Goal: Transaction & Acquisition: Purchase product/service

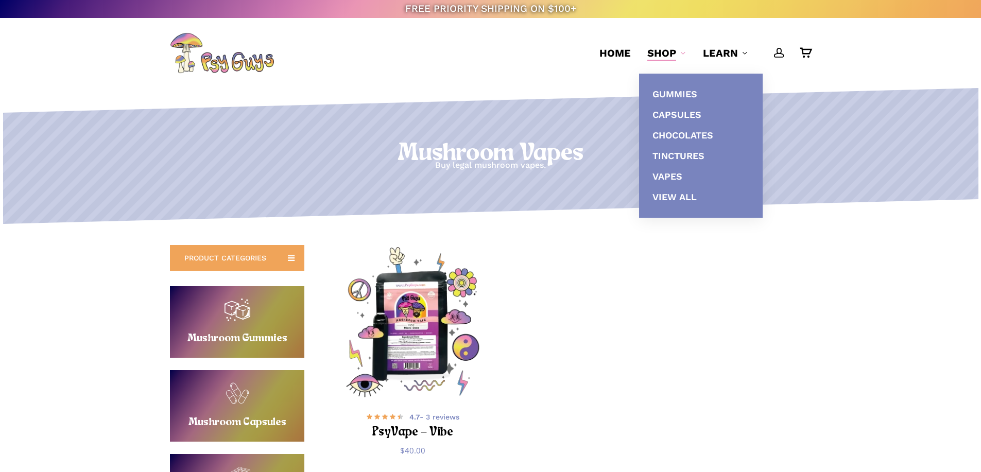
click at [666, 53] on span "Shop" at bounding box center [661, 53] width 29 height 12
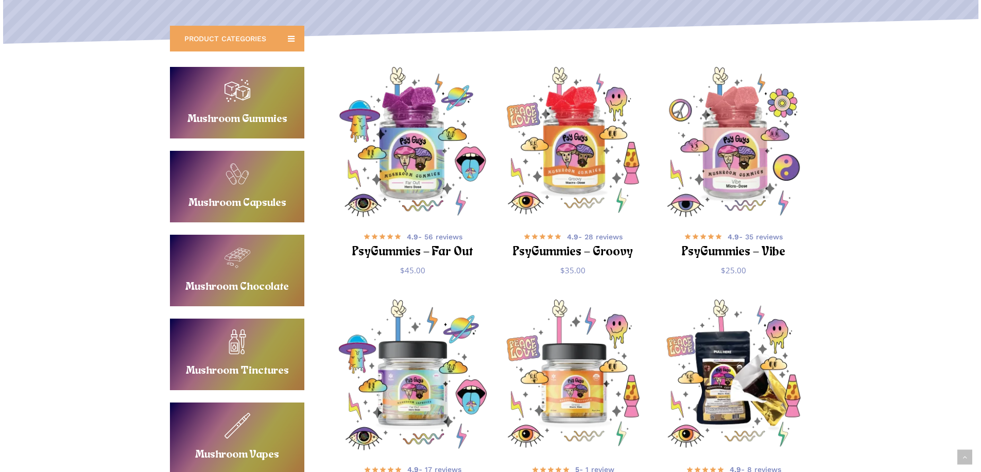
scroll to position [154, 0]
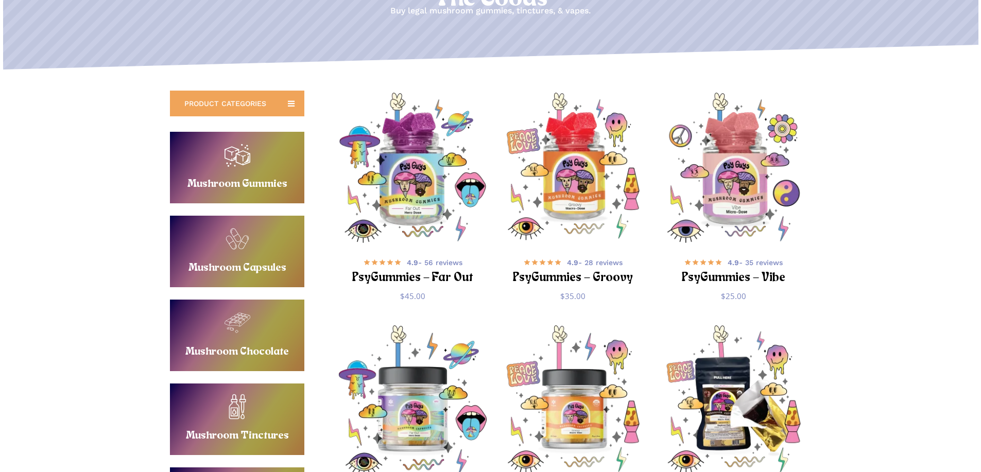
click at [236, 168] on link "Buy Mushroom Gummies" at bounding box center [237, 168] width 134 height 72
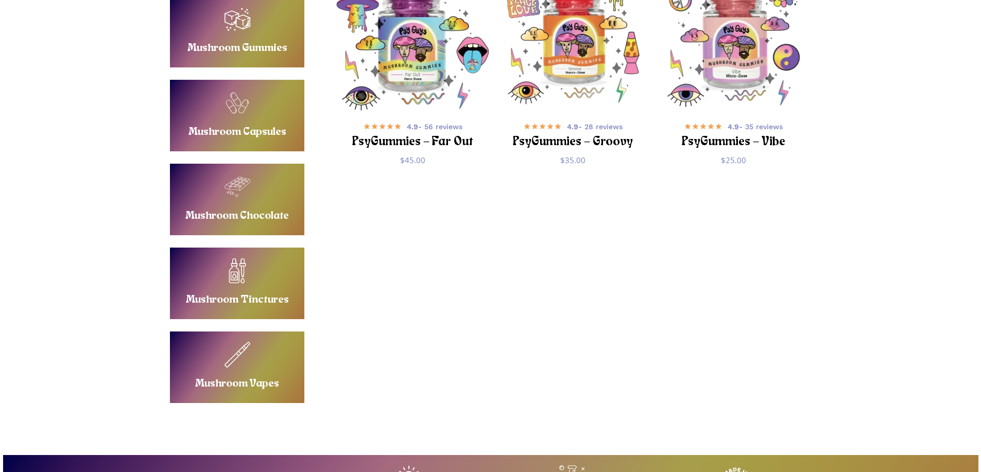
scroll to position [154, 0]
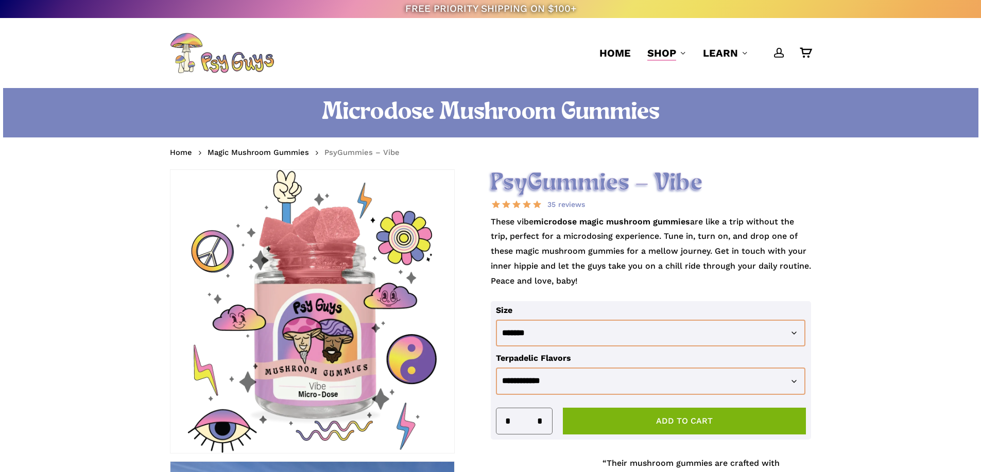
click at [604, 244] on p "These vibe microdose magic mushroom gummies are like a trip without the trip, p…" at bounding box center [651, 258] width 321 height 86
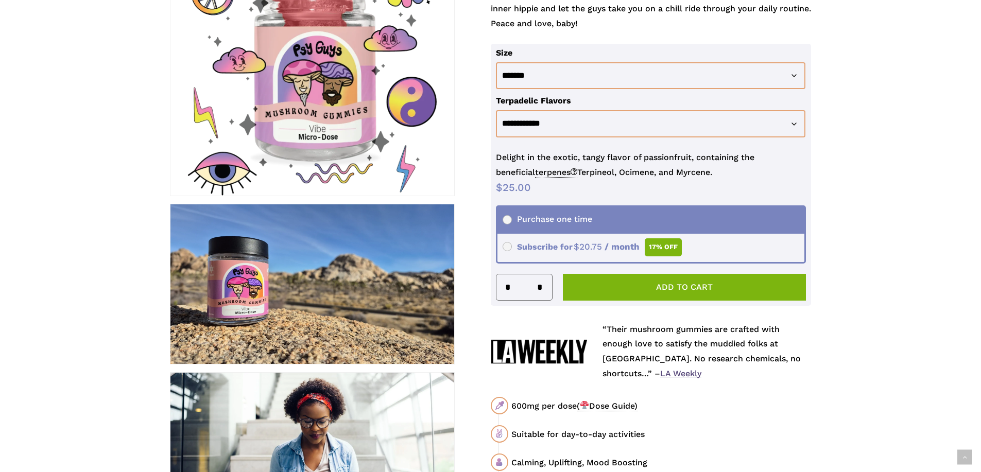
click at [618, 280] on button "Add to cart" at bounding box center [684, 287] width 243 height 27
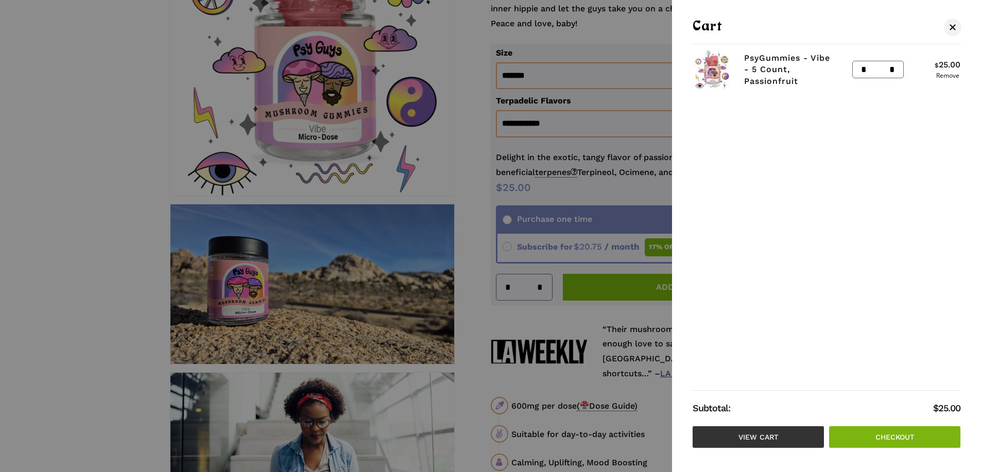
click at [749, 443] on link "View cart" at bounding box center [757, 437] width 131 height 22
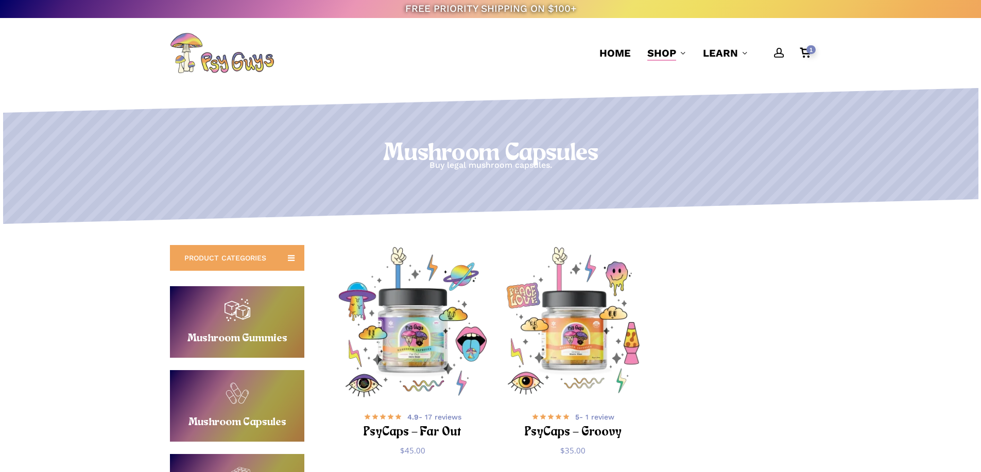
click at [365, 167] on p "Buy legal mushroom capsules." at bounding box center [490, 165] width 980 height 15
drag, startPoint x: 378, startPoint y: 149, endPoint x: 654, endPoint y: 164, distance: 275.8
click at [654, 164] on div "Mushroom Capsules Buy legal mushroom capsules." at bounding box center [490, 155] width 980 height 33
click at [654, 164] on p "Buy legal mushroom capsules." at bounding box center [490, 165] width 980 height 15
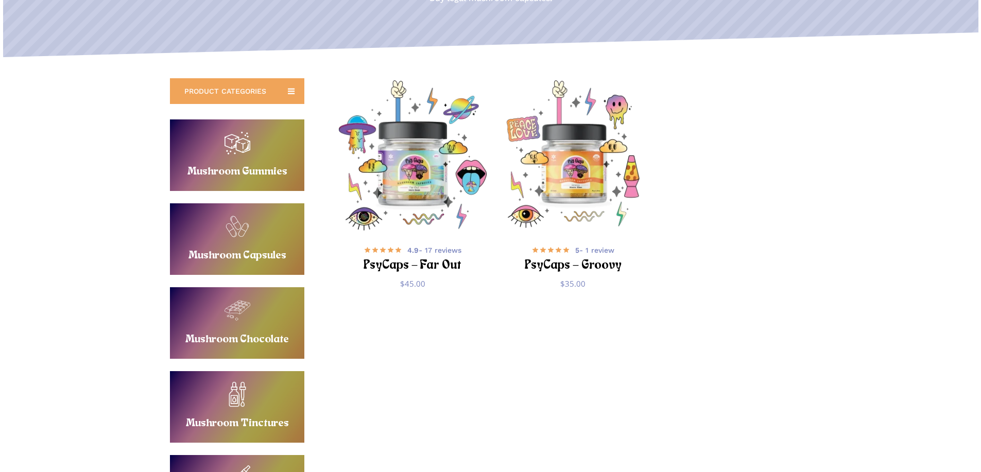
scroll to position [206, 0]
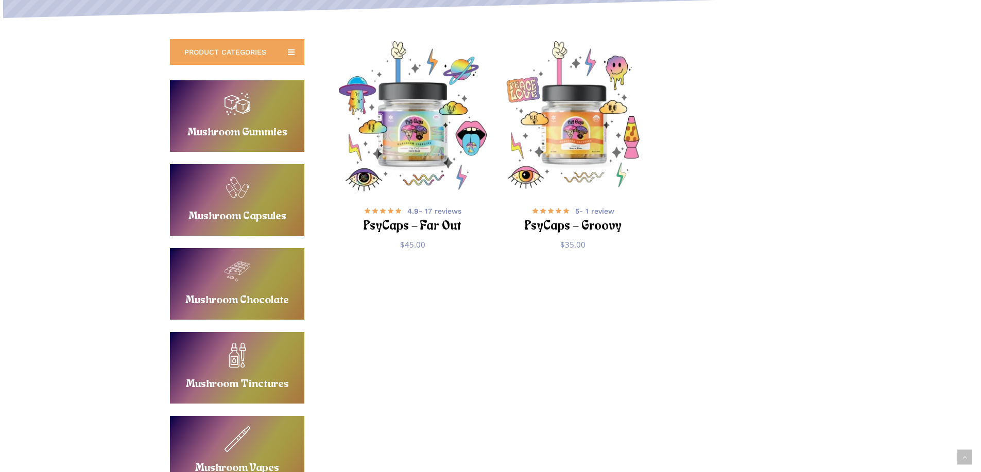
drag, startPoint x: 603, startPoint y: 370, endPoint x: 405, endPoint y: 358, distance: 198.5
click at [603, 370] on div "PRODUCT CATEGORIES Buy Mushroom Gummies Mushroom Gummies Buy Mushroom Capsules …" at bounding box center [490, 279] width 641 height 480
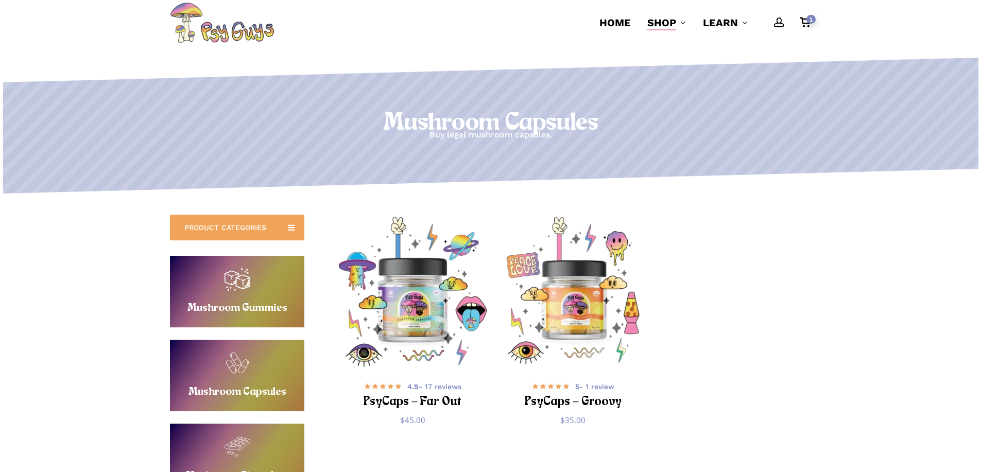
scroll to position [0, 0]
